Goal: Task Accomplishment & Management: Use online tool/utility

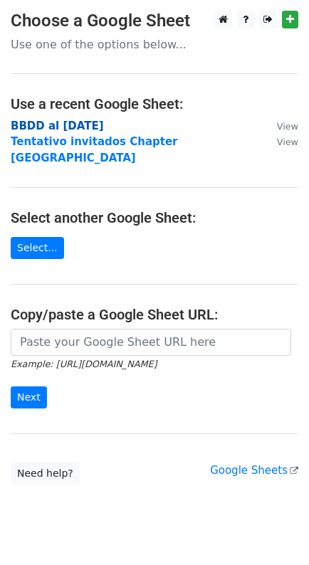
click at [72, 129] on strong "BBDD al [DATE]" at bounding box center [57, 126] width 93 height 13
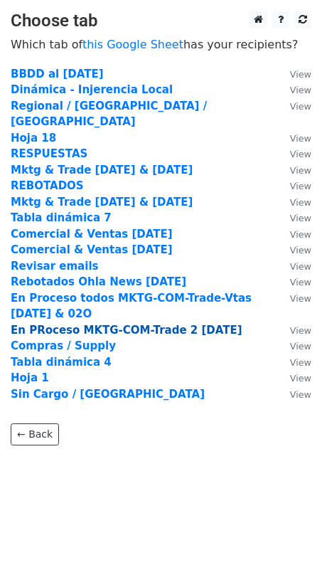
click at [170, 324] on strong "En PRoceso MKTG-COM-Trade 2 23Sep25" at bounding box center [127, 330] width 232 height 13
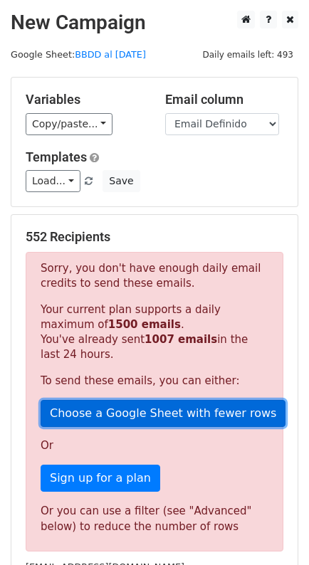
click at [202, 409] on link "Choose a Google Sheet with fewer rows" at bounding box center [163, 413] width 245 height 27
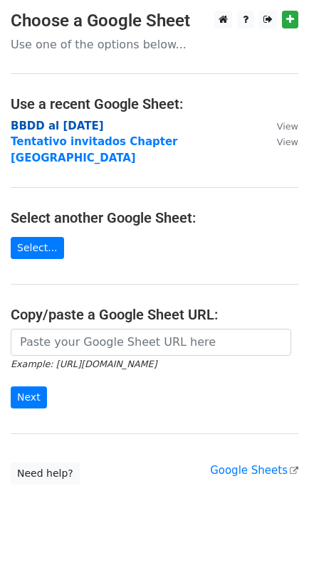
click at [68, 128] on strong "BBDD al [DATE]" at bounding box center [57, 126] width 93 height 13
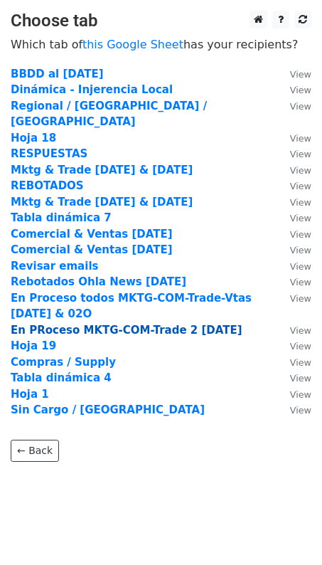
click at [173, 324] on strong "En PRoceso MKTG-COM-Trade 2 23Sep25" at bounding box center [127, 330] width 232 height 13
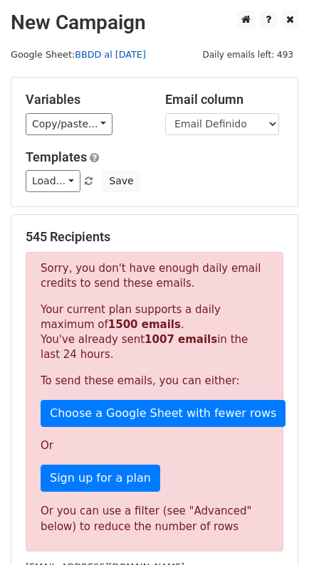
click at [105, 51] on link "BBDD al [DATE]" at bounding box center [110, 54] width 71 height 11
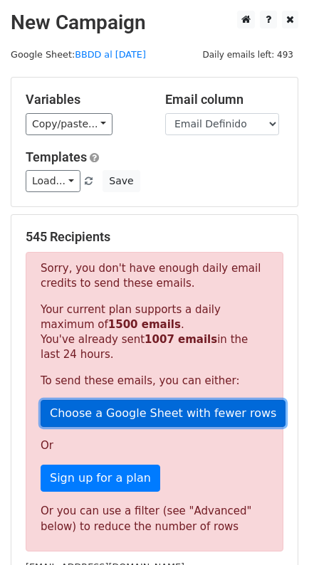
click at [218, 415] on link "Choose a Google Sheet with fewer rows" at bounding box center [163, 413] width 245 height 27
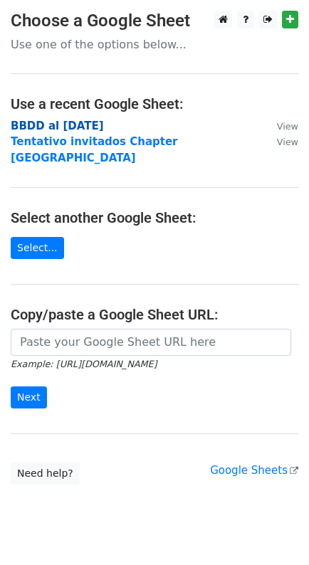
click at [49, 124] on strong "BBDD al [DATE]" at bounding box center [57, 126] width 93 height 13
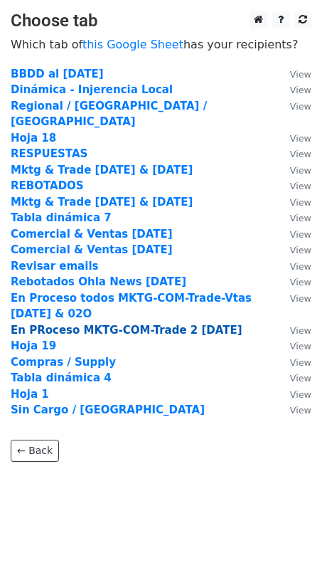
click at [149, 324] on strong "En PRoceso MKTG-COM-Trade 2 23Sep25" at bounding box center [127, 330] width 232 height 13
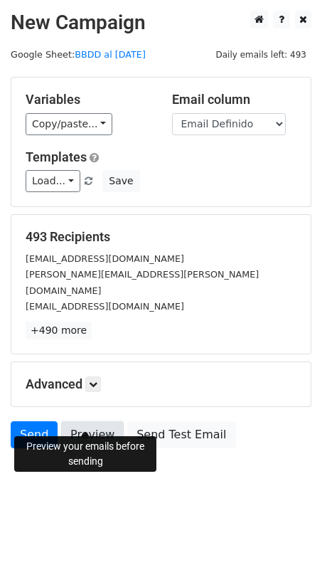
click at [98, 424] on link "Preview" at bounding box center [92, 434] width 63 height 27
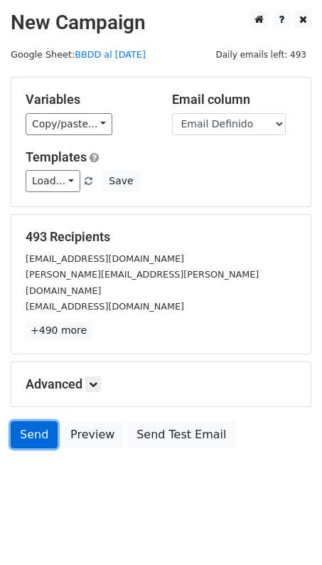
click at [31, 421] on link "Send" at bounding box center [34, 434] width 47 height 27
